Goal: Task Accomplishment & Management: Complete application form

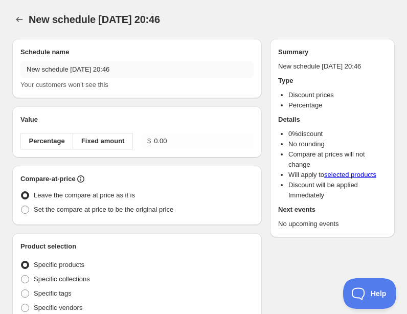
radio input "true"
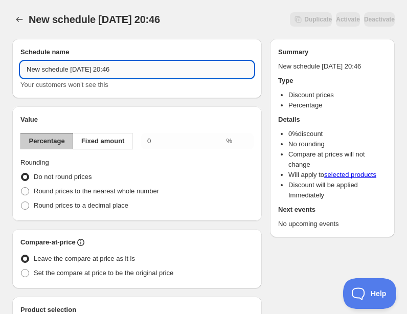
click at [93, 72] on input "New schedule Aug 20 2025 20:46" at bounding box center [136, 69] width 233 height 16
type input "ZSupply 50 Summer Sale"
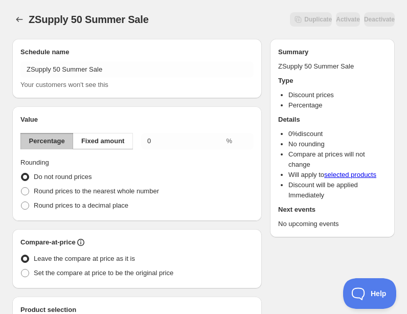
click at [125, 118] on h2 "Value" at bounding box center [136, 120] width 233 height 10
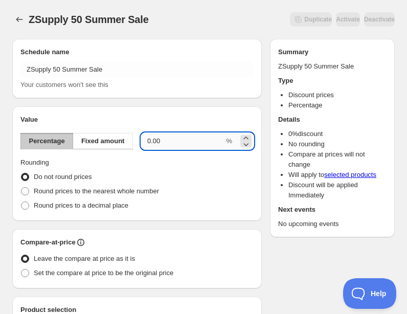
click at [162, 144] on input "0.00" at bounding box center [182, 141] width 83 height 16
type input "50"
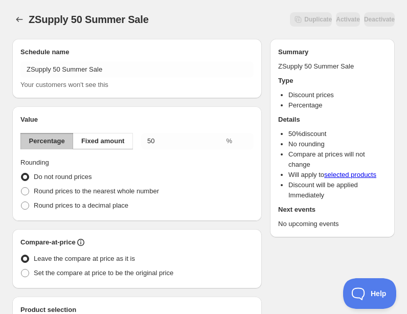
click at [164, 175] on div "Do not round prices" at bounding box center [136, 177] width 233 height 14
click at [226, 193] on div "Round prices to the nearest whole number" at bounding box center [136, 191] width 233 height 14
click at [134, 192] on span "Round prices to the nearest whole number" at bounding box center [96, 191] width 125 height 8
click at [21, 188] on input "Round prices to the nearest whole number" at bounding box center [21, 187] width 1 height 1
radio input "true"
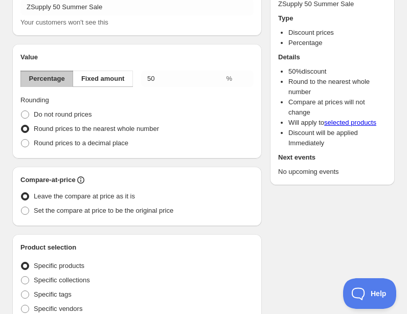
scroll to position [64, 0]
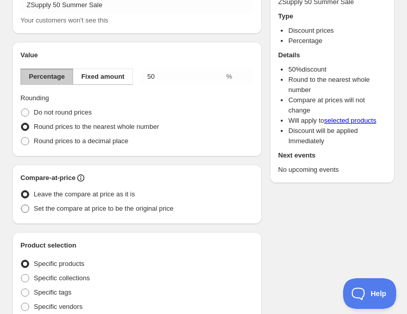
click at [130, 210] on span "Set the compare at price to be the original price" at bounding box center [104, 209] width 140 height 8
click at [21, 205] on input "Set the compare at price to be the original price" at bounding box center [21, 205] width 1 height 1
radio input "true"
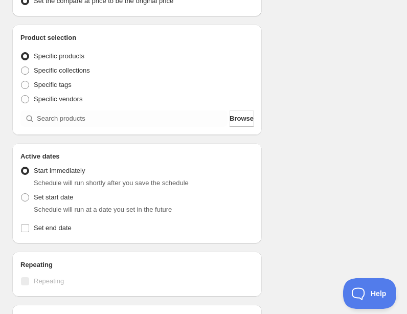
scroll to position [274, 0]
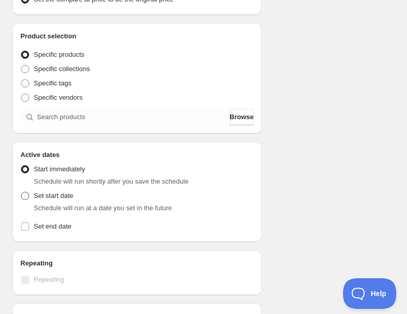
click at [56, 200] on span "Set start date" at bounding box center [53, 196] width 39 height 10
click at [21, 192] on input "Set start date" at bounding box center [21, 192] width 1 height 1
radio input "true"
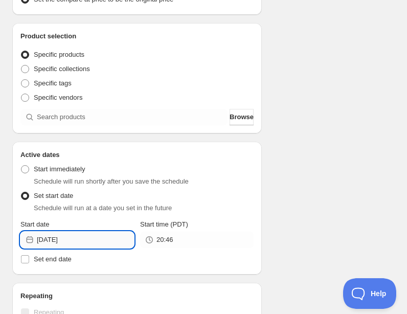
click at [90, 239] on input "2025-08-20" at bounding box center [85, 240] width 97 height 16
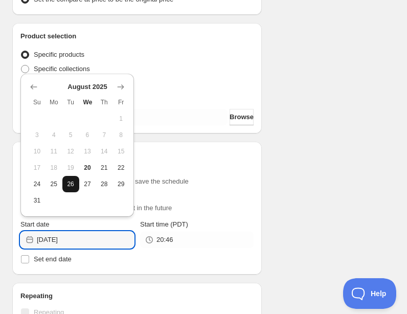
click at [73, 185] on span "26" at bounding box center [70, 184] width 9 height 8
type input "2025-08-26"
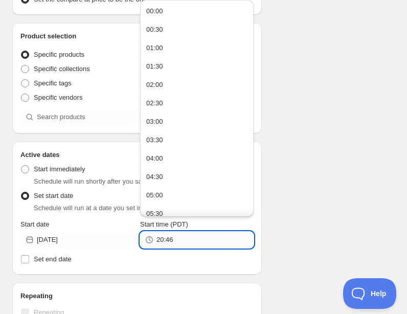
click at [194, 246] on input "20:46" at bounding box center [205, 240] width 97 height 16
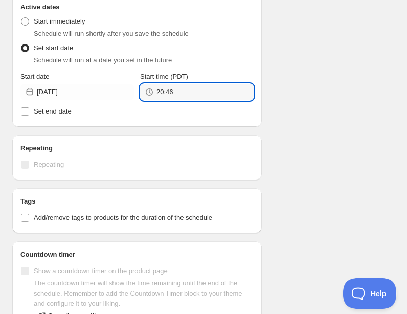
scroll to position [429, 0]
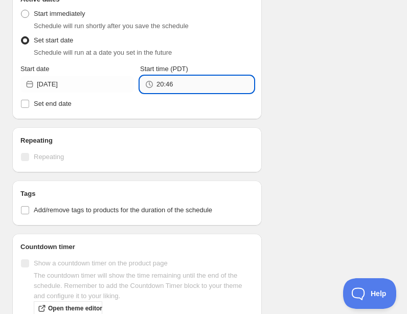
click at [186, 78] on input "20:46" at bounding box center [205, 84] width 97 height 16
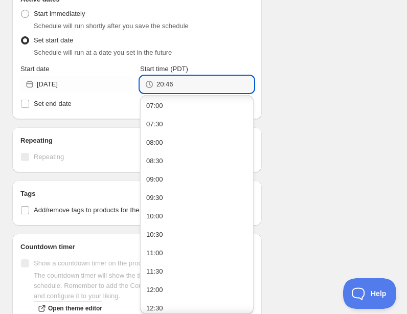
scroll to position [306, 0]
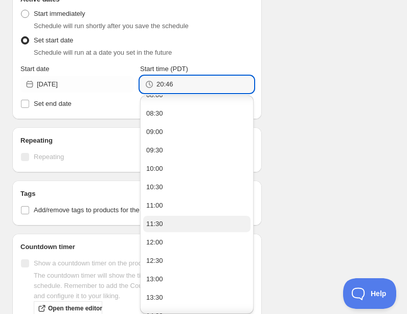
click at [165, 229] on button "11:30" at bounding box center [196, 224] width 107 height 16
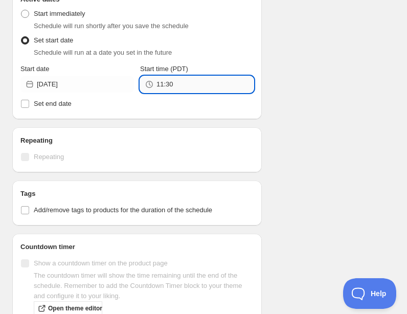
click at [178, 79] on input "11:30" at bounding box center [205, 84] width 97 height 16
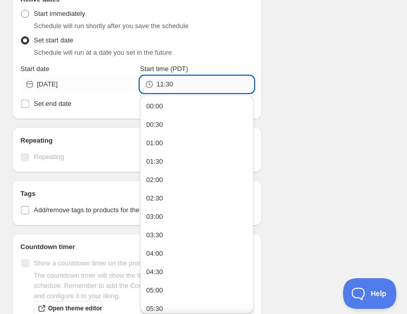
click at [178, 86] on input "11:30" at bounding box center [205, 84] width 97 height 16
type input "11:55"
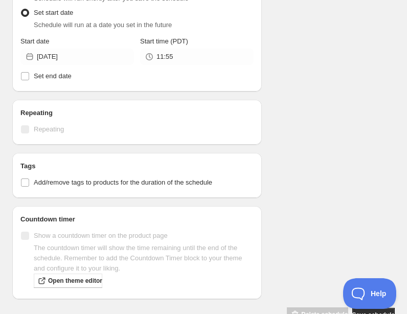
scroll to position [485, 0]
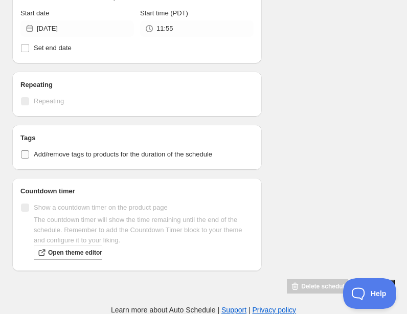
click at [77, 152] on span "Add/remove tags to products for the duration of the schedule" at bounding box center [123, 154] width 179 height 8
click at [29, 152] on input "Add/remove tags to products for the duration of the schedule" at bounding box center [25, 154] width 8 height 8
checkbox input "true"
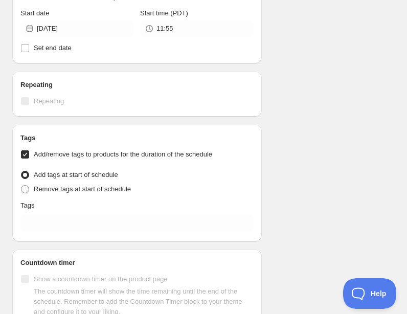
click at [53, 214] on div "Tags Add/remove tags to products for the duration of the schedule Tag type Add …" at bounding box center [136, 183] width 233 height 100
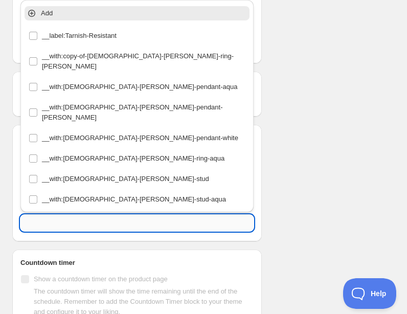
click at [53, 218] on input "text" at bounding box center [136, 223] width 233 height 16
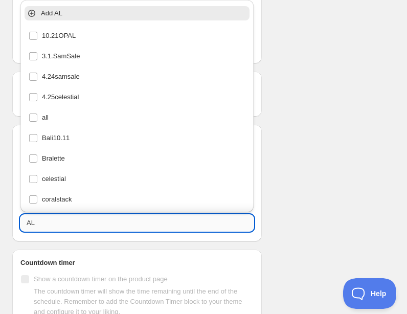
type input "A"
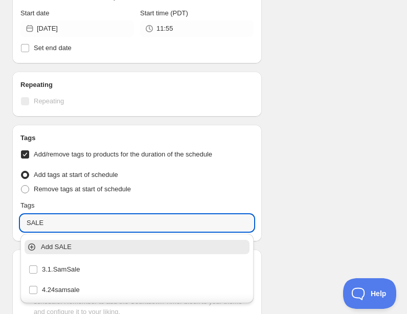
click at [54, 246] on p "Add SALE" at bounding box center [144, 247] width 207 height 10
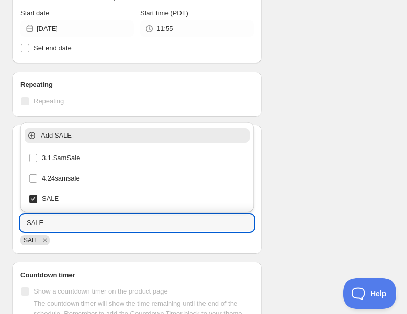
type input "SALE"
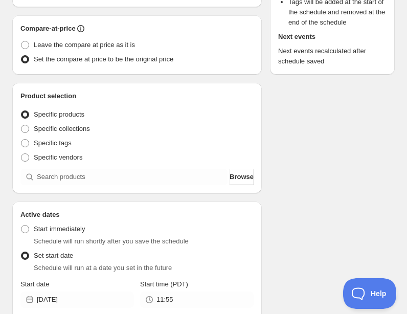
scroll to position [213, 0]
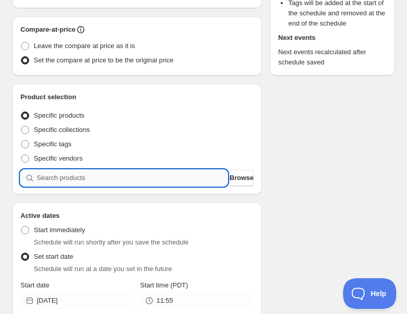
click at [57, 179] on input "search" at bounding box center [132, 178] width 191 height 16
type input "b"
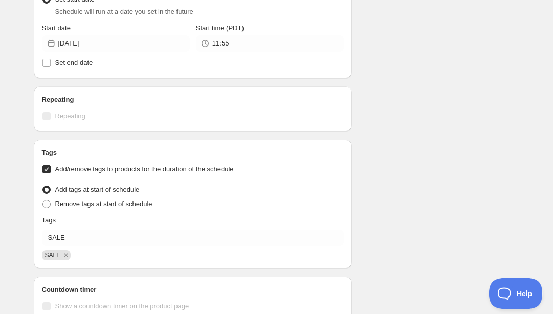
scroll to position [1904, 0]
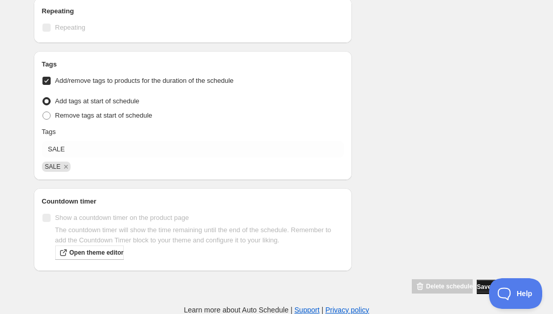
click at [477, 288] on span "Save schedule" at bounding box center [498, 287] width 42 height 8
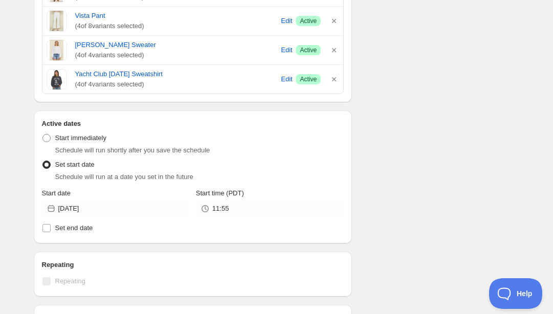
scroll to position [1717, 0]
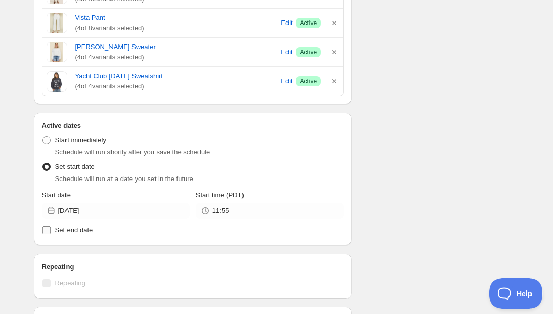
click at [70, 233] on span "Set end date" at bounding box center [74, 230] width 38 height 8
click at [51, 233] on input "Set end date" at bounding box center [46, 230] width 8 height 8
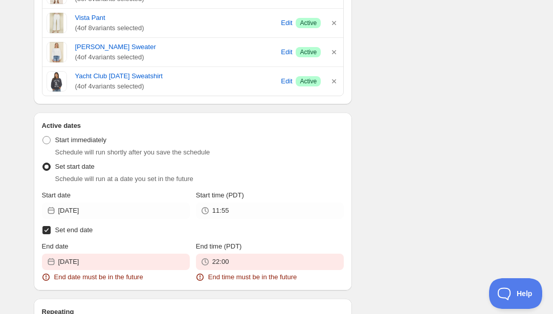
click at [70, 231] on span "Set end date" at bounding box center [74, 230] width 38 height 8
click at [51, 231] on input "Set end date" at bounding box center [46, 230] width 8 height 8
checkbox input "false"
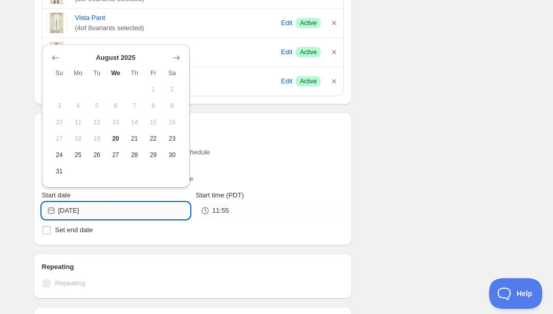
click at [117, 209] on input "2025-08-26" at bounding box center [123, 211] width 131 height 16
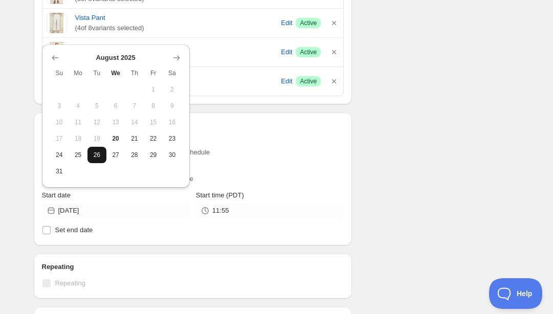
click at [97, 151] on span "26" at bounding box center [97, 155] width 11 height 8
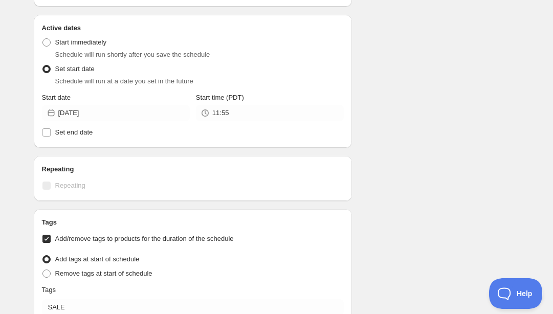
scroll to position [1973, 0]
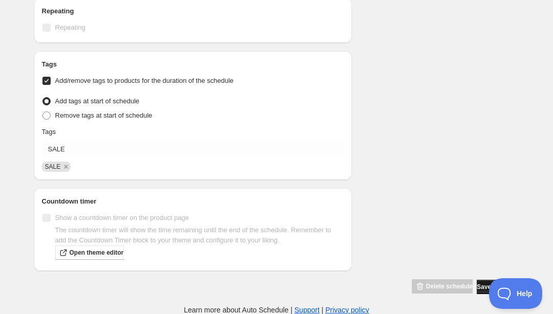
click at [477, 287] on span "Save schedule" at bounding box center [498, 287] width 42 height 8
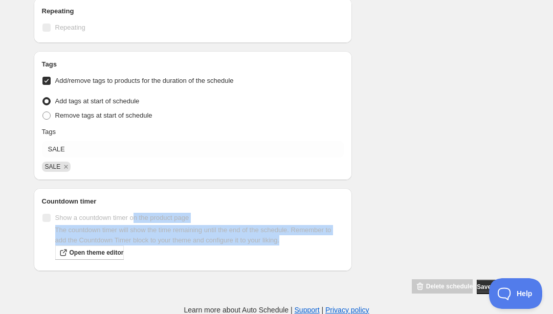
drag, startPoint x: 138, startPoint y: 221, endPoint x: 315, endPoint y: 237, distance: 177.6
click at [315, 237] on div "Show a countdown timer on the product page The countdown timer will show the ti…" at bounding box center [193, 237] width 302 height 52
click at [315, 237] on p "The countdown timer will show the time remaining until the end of the schedule.…" at bounding box center [199, 235] width 289 height 20
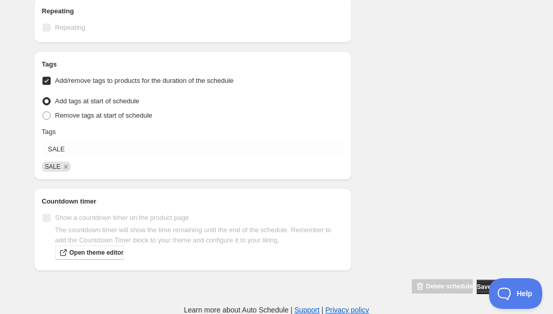
click at [88, 101] on span "Add tags at start of schedule" at bounding box center [97, 101] width 84 height 8
click at [43, 98] on input "Add tags at start of schedule" at bounding box center [42, 97] width 1 height 1
click at [47, 114] on span at bounding box center [46, 116] width 8 height 8
click at [43, 112] on input "Remove tags at start of schedule" at bounding box center [42, 112] width 1 height 1
radio input "true"
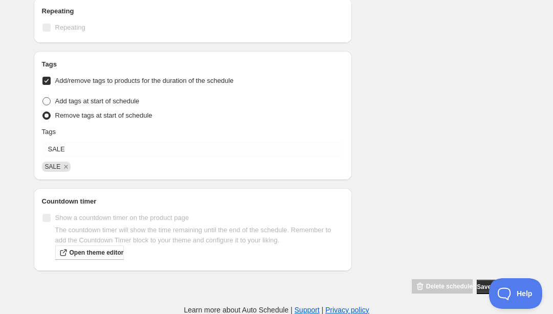
click at [47, 98] on span at bounding box center [46, 101] width 8 height 8
click at [43, 98] on input "Add tags at start of schedule" at bounding box center [42, 97] width 1 height 1
radio input "true"
click at [477, 287] on button "Save schedule" at bounding box center [498, 287] width 42 height 14
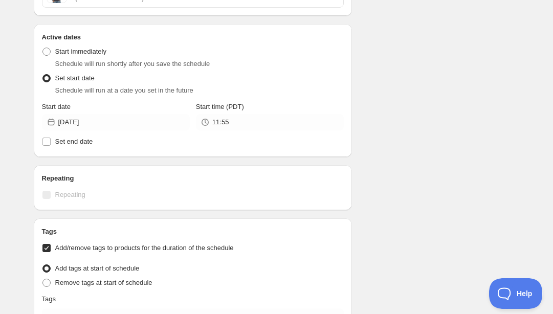
scroll to position [1801, 0]
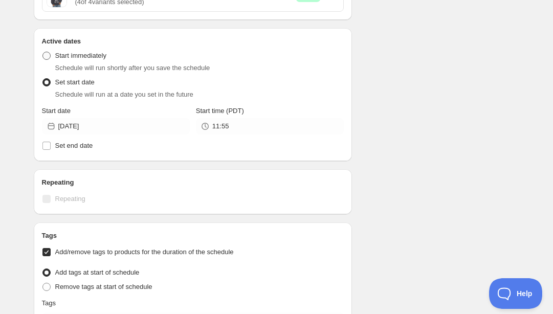
click at [89, 61] on label "Start immediately" at bounding box center [74, 56] width 64 height 14
click at [43, 52] on input "Start immediately" at bounding box center [42, 52] width 1 height 1
radio input "true"
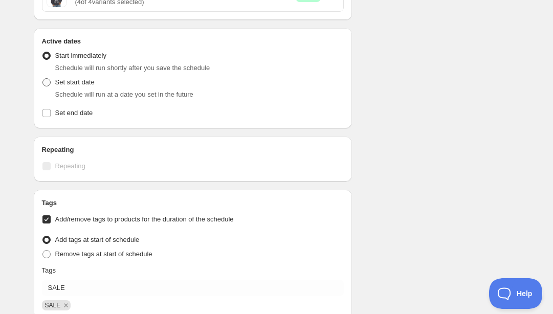
click at [79, 82] on span "Set start date" at bounding box center [74, 82] width 39 height 8
click at [43, 79] on input "Set start date" at bounding box center [42, 78] width 1 height 1
radio input "true"
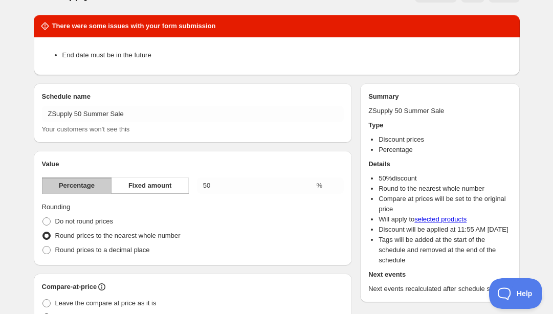
scroll to position [0, 0]
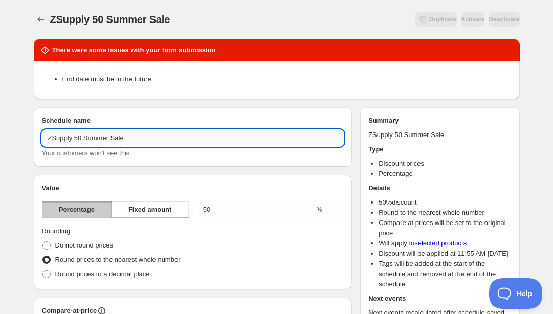
drag, startPoint x: 137, startPoint y: 137, endPoint x: 85, endPoint y: 137, distance: 51.7
click at [85, 137] on input "ZSupply 50 Summer Sale" at bounding box center [193, 138] width 302 height 16
type input "ZSupply 50"
click at [208, 14] on div "Duplicate Activate Deactivate" at bounding box center [318, 19] width 404 height 14
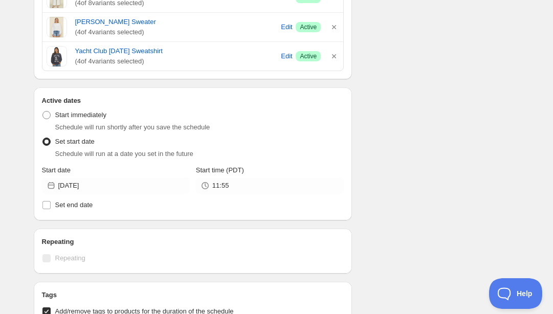
scroll to position [1740, 0]
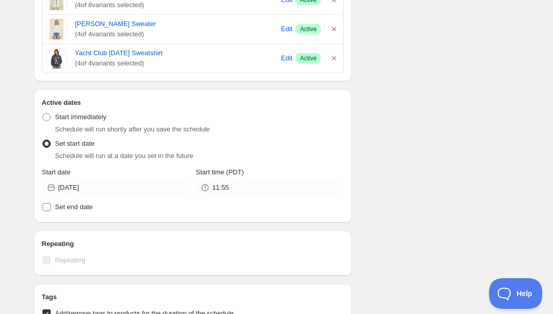
click at [80, 207] on span "Set end date" at bounding box center [74, 207] width 38 height 8
click at [51, 207] on input "Set end date" at bounding box center [46, 207] width 8 height 8
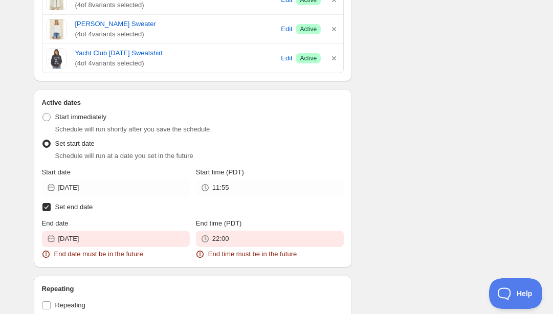
click at [80, 207] on span "Set end date" at bounding box center [74, 207] width 38 height 8
click at [51, 207] on input "Set end date" at bounding box center [46, 207] width 8 height 8
checkbox input "false"
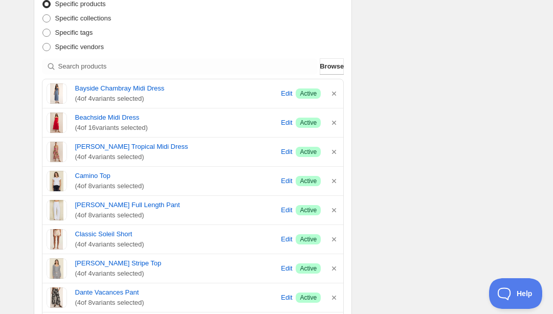
scroll to position [0, 0]
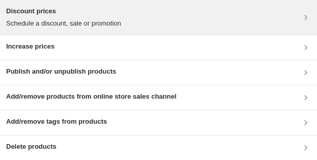
click at [161, 20] on div "Discount prices Schedule a discount, sale or promotion" at bounding box center [158, 17] width 305 height 23
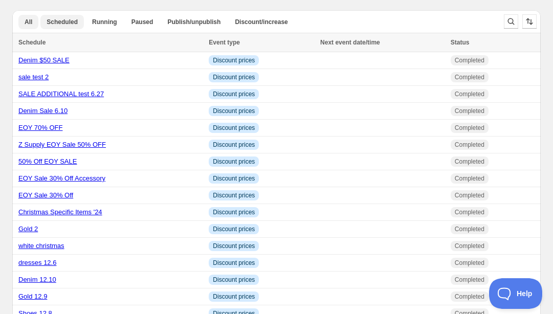
click at [62, 27] on button "Scheduled" at bounding box center [61, 22] width 43 height 14
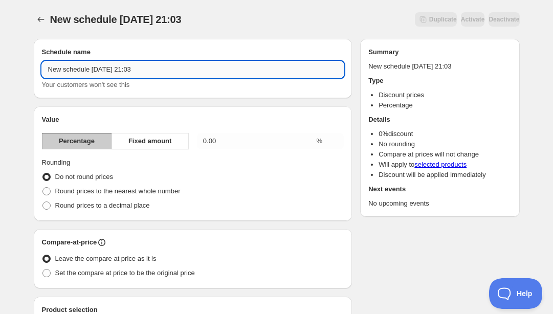
click at [116, 72] on input "New schedule Aug 20 2025 21:03" at bounding box center [193, 69] width 302 height 16
type input "Sale 30% Off"
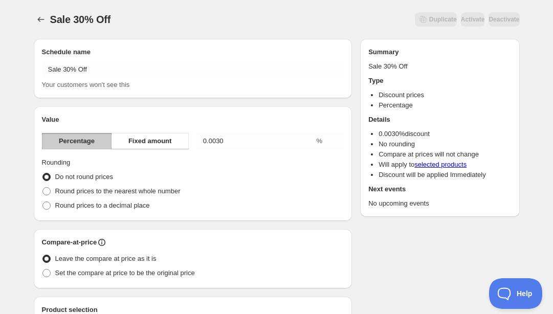
click at [269, 131] on div "Value Percentage Fixed amount 0.0030 % Rounding Do not round prices Round price…" at bounding box center [193, 164] width 302 height 98
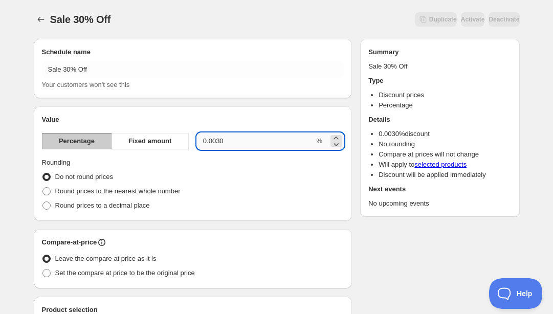
click at [266, 138] on input "0.0030" at bounding box center [256, 141] width 118 height 16
type input "30"
click at [60, 192] on span "Round prices to the nearest whole number" at bounding box center [117, 191] width 125 height 8
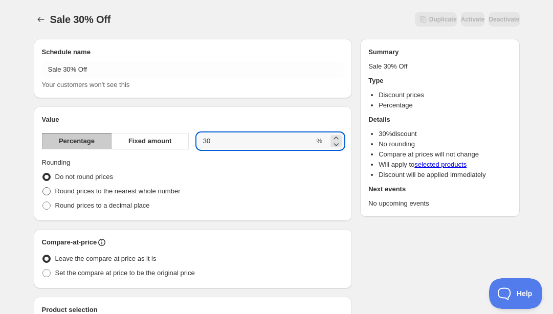
click at [43, 188] on input "Round prices to the nearest whole number" at bounding box center [42, 187] width 1 height 1
radio input "true"
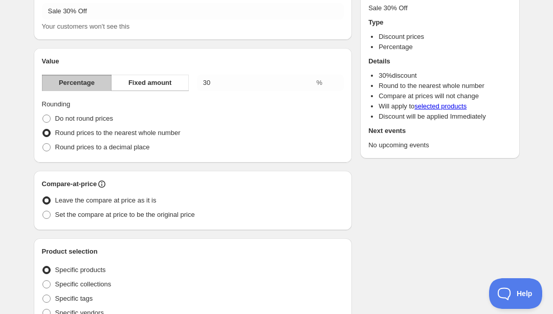
scroll to position [63, 0]
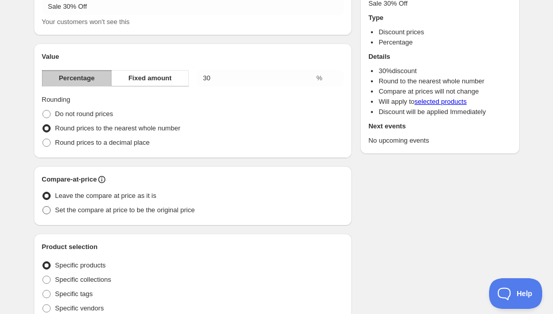
click at [67, 214] on span "Set the compare at price to be the original price" at bounding box center [125, 210] width 140 height 8
click at [43, 207] on input "Set the compare at price to be the original price" at bounding box center [42, 206] width 1 height 1
radio input "true"
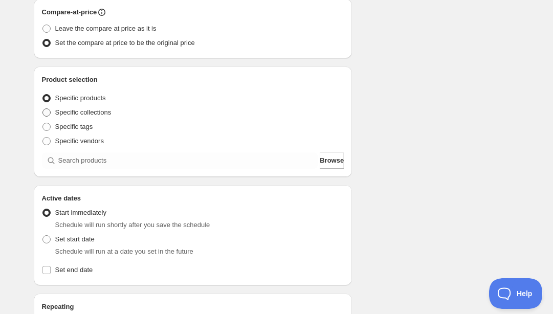
scroll to position [231, 0]
click at [66, 239] on span "Set start date" at bounding box center [74, 239] width 39 height 8
click at [43, 235] on input "Set start date" at bounding box center [42, 235] width 1 height 1
radio input "true"
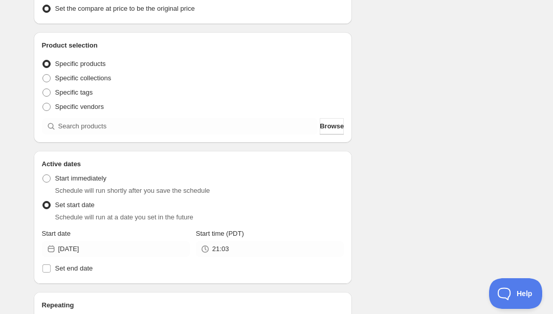
scroll to position [272, 0]
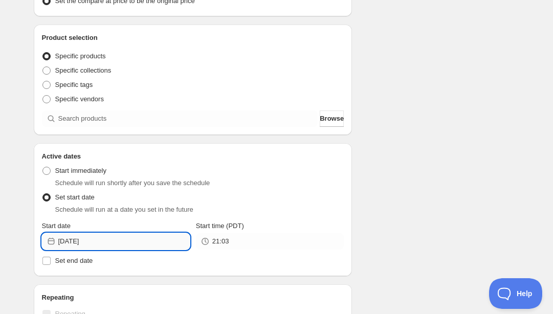
click at [107, 241] on input "2025-08-20" at bounding box center [123, 241] width 131 height 16
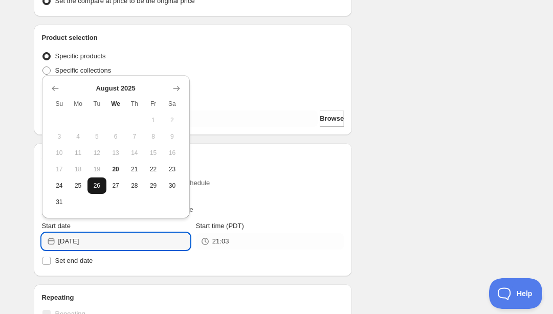
click at [102, 184] on button "26" at bounding box center [96, 185] width 19 height 16
type input "2025-08-26"
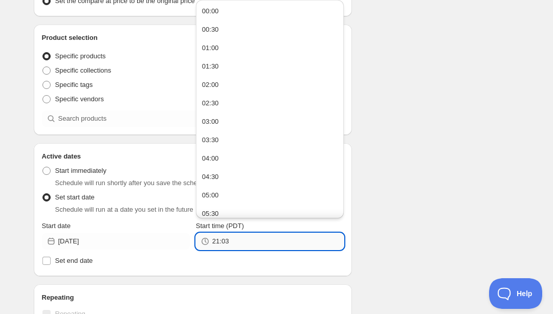
click at [245, 242] on input "21:03" at bounding box center [277, 241] width 131 height 16
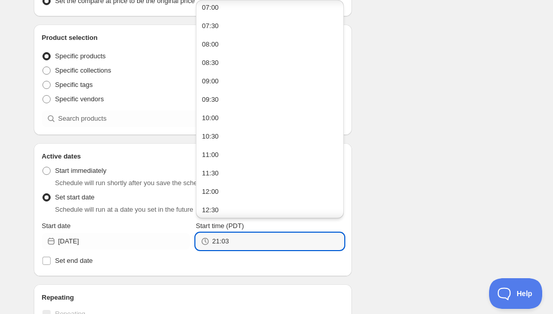
scroll to position [264, 0]
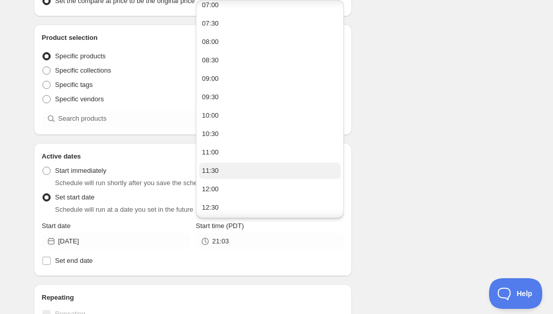
click at [214, 176] on button "11:30" at bounding box center [270, 171] width 142 height 16
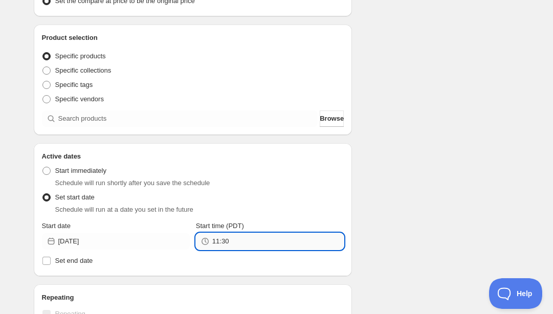
click at [235, 241] on input "11:30" at bounding box center [277, 241] width 131 height 16
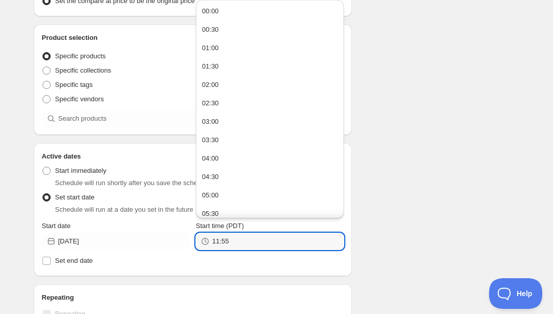
type input "11:55"
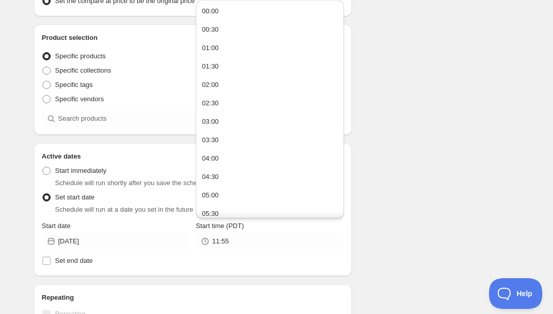
click at [305, 276] on div "Active dates Active Date Type Start immediately Schedule will run shortly after…" at bounding box center [193, 209] width 319 height 133
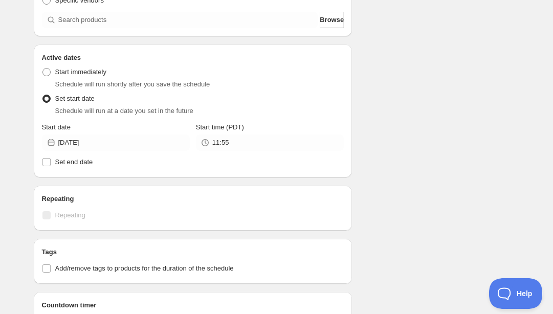
scroll to position [374, 0]
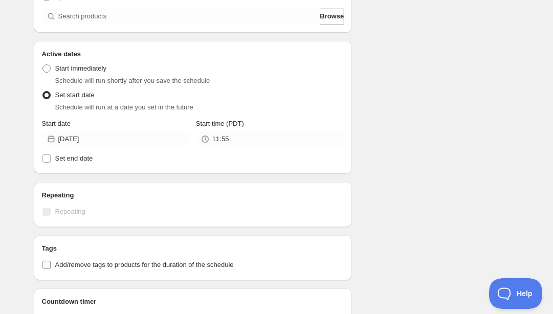
click at [95, 262] on span "Add/remove tags to products for the duration of the schedule" at bounding box center [144, 265] width 179 height 8
click at [51, 262] on input "Add/remove tags to products for the duration of the schedule" at bounding box center [46, 265] width 8 height 8
checkbox input "true"
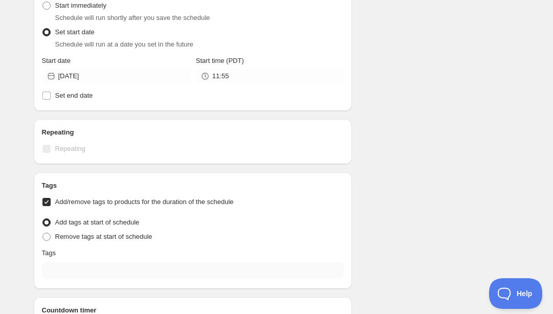
scroll to position [440, 0]
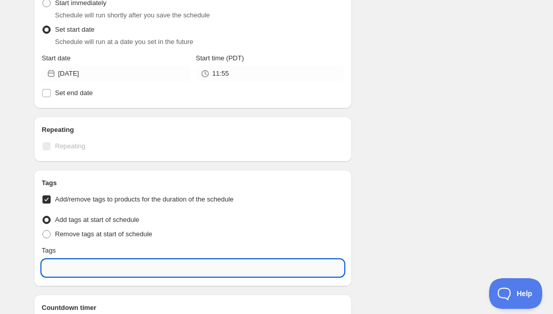
click at [86, 265] on input "text" at bounding box center [193, 268] width 302 height 16
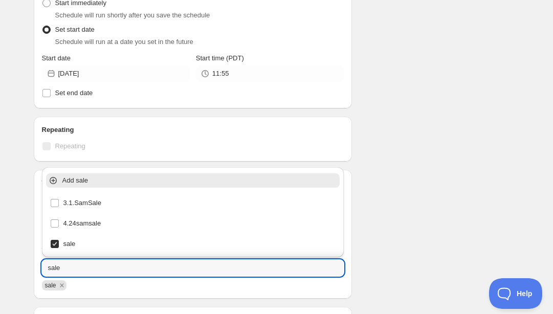
type input "sale"
click at [367, 224] on div "Schedule name Sale 30% Off Your customers won't see this Value Percentage Fixed…" at bounding box center [273, 2] width 494 height 822
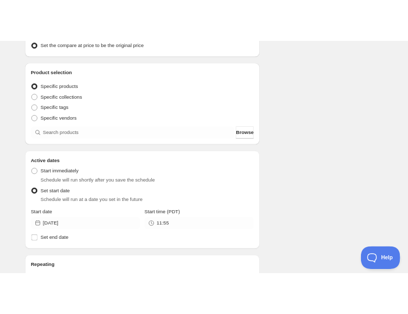
scroll to position [277, 0]
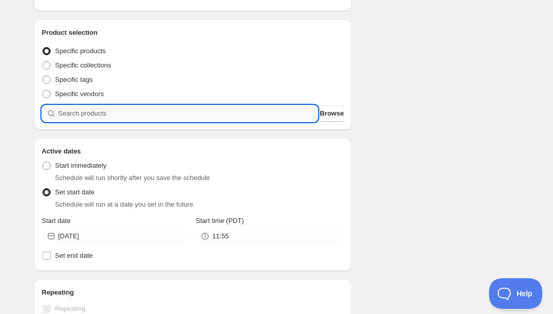
click at [122, 116] on input "search" at bounding box center [188, 113] width 260 height 16
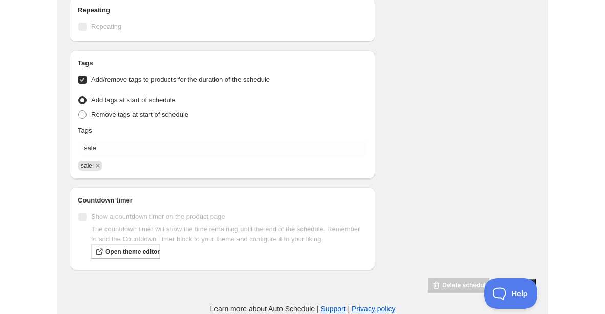
scroll to position [796, 0]
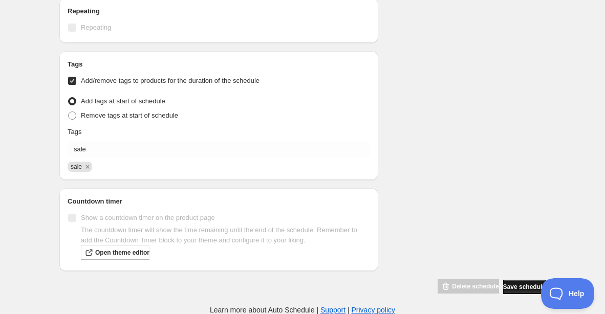
click at [507, 288] on span "Save schedule" at bounding box center [524, 287] width 42 height 8
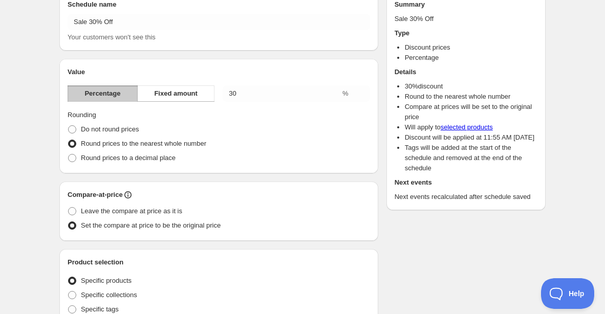
scroll to position [0, 0]
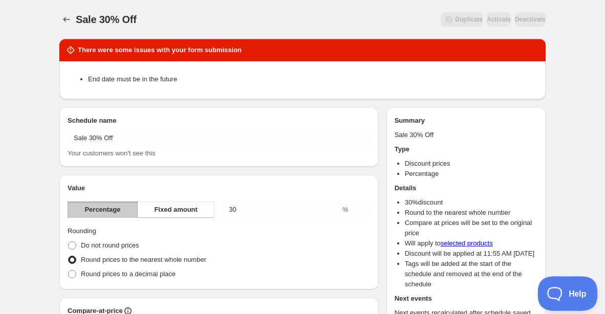
click at [552, 287] on button "Help" at bounding box center [563, 291] width 53 height 31
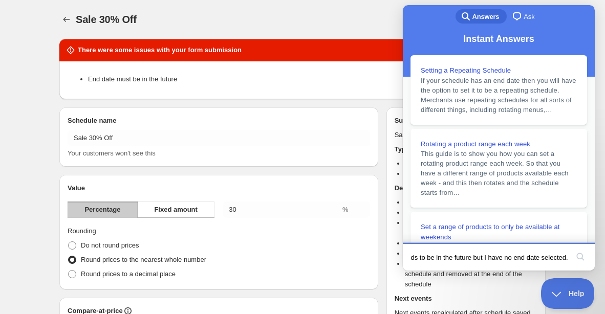
type input "Hello- I am unable to schedule a new markdown. It says the end date needs to be…"
click button "search" at bounding box center [580, 257] width 16 height 16
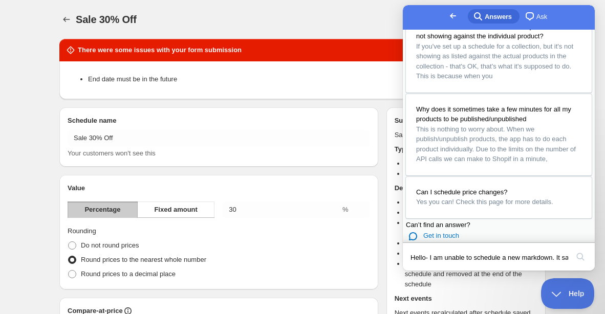
scroll to position [707, 0]
click at [552, 258] on input "Hello- I am unable to schedule a new markdown. It says the end date needs to be…" at bounding box center [489, 257] width 158 height 21
click at [519, 253] on input "Hello- I am unable to schedule a new markdown. It says the end date needs to be…" at bounding box center [489, 257] width 158 height 21
click at [552, 249] on button "search" at bounding box center [580, 257] width 16 height 16
click at [522, 259] on input "Hello- I am unable to schedule a new markdown. It says the end date needs to be…" at bounding box center [489, 257] width 158 height 21
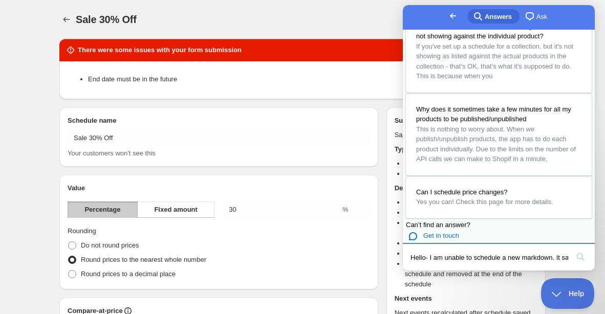
click at [522, 259] on input "Hello- I am unable to schedule a new markdown. It says the end date needs to be…" at bounding box center [489, 257] width 158 height 21
click at [552, 256] on button "search" at bounding box center [580, 257] width 16 height 16
click at [452, 232] on span "Get in touch" at bounding box center [441, 236] width 36 height 8
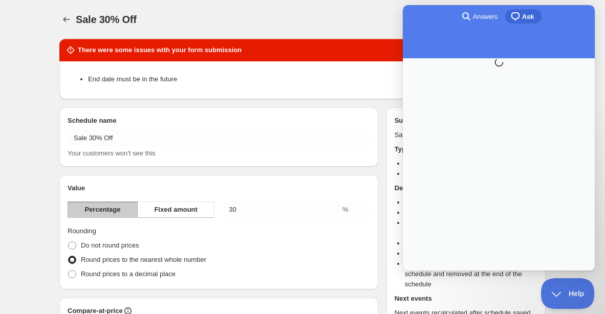
scroll to position [0, 0]
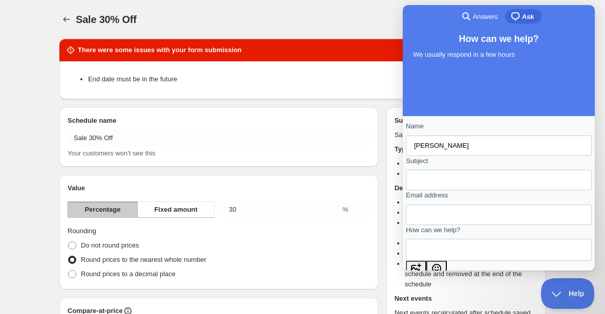
type input "Taylor"
type input "Error"
type input "h"
type input "taylor@shopcommonthread.com"
click at [489, 260] on textarea "How can we help?" at bounding box center [460, 249] width 93 height 21
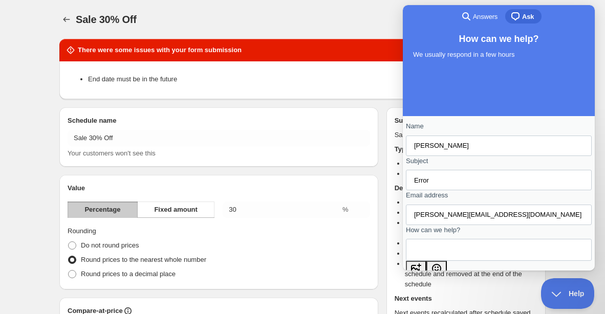
paste textarea "Schedule these to go live 8/26 @ 11:55AM."
type textarea "Schedule these to go live 8/26 @ 11:55AM."
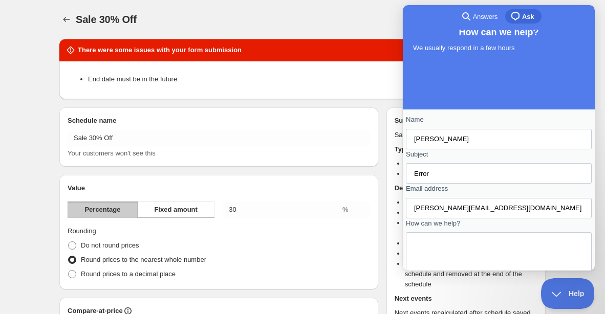
drag, startPoint x: 442, startPoint y: 264, endPoint x: 420, endPoint y: 246, distance: 29.0
click at [420, 246] on textarea "Schedule these to go live 8/26 @ 11:55AM." at bounding box center [450, 252] width 72 height 29
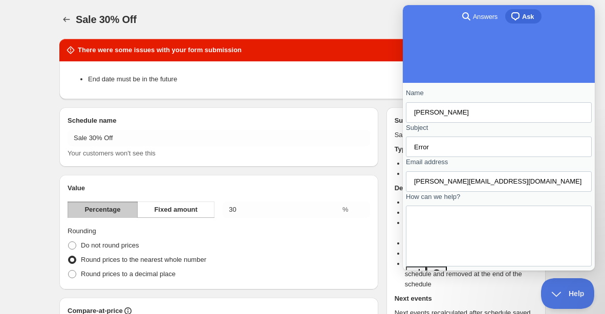
scroll to position [126, 0]
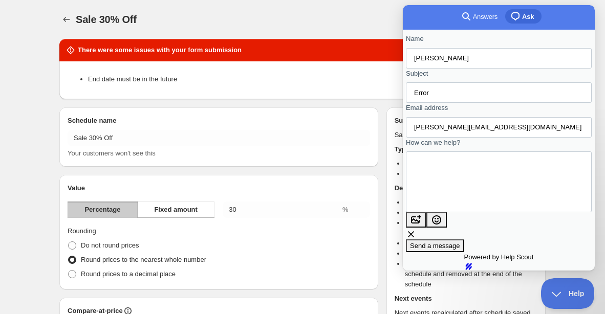
type textarea "I am getting an error of End Date Must be in future for the schedule I am tryin…"
click at [460, 242] on span "Send a message" at bounding box center [435, 246] width 50 height 8
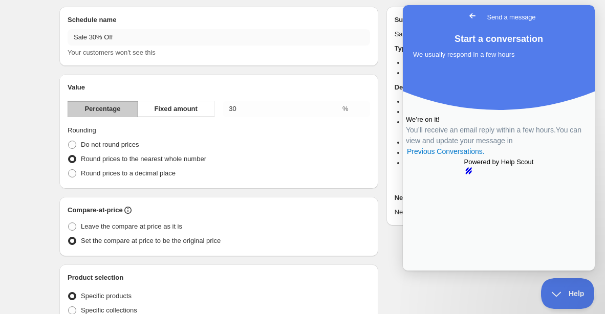
scroll to position [105, 0]
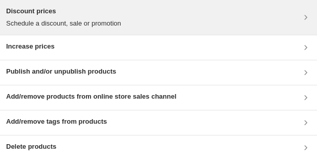
click at [76, 20] on p "Schedule a discount, sale or promotion" at bounding box center [63, 23] width 115 height 10
